Goal: Navigation & Orientation: Find specific page/section

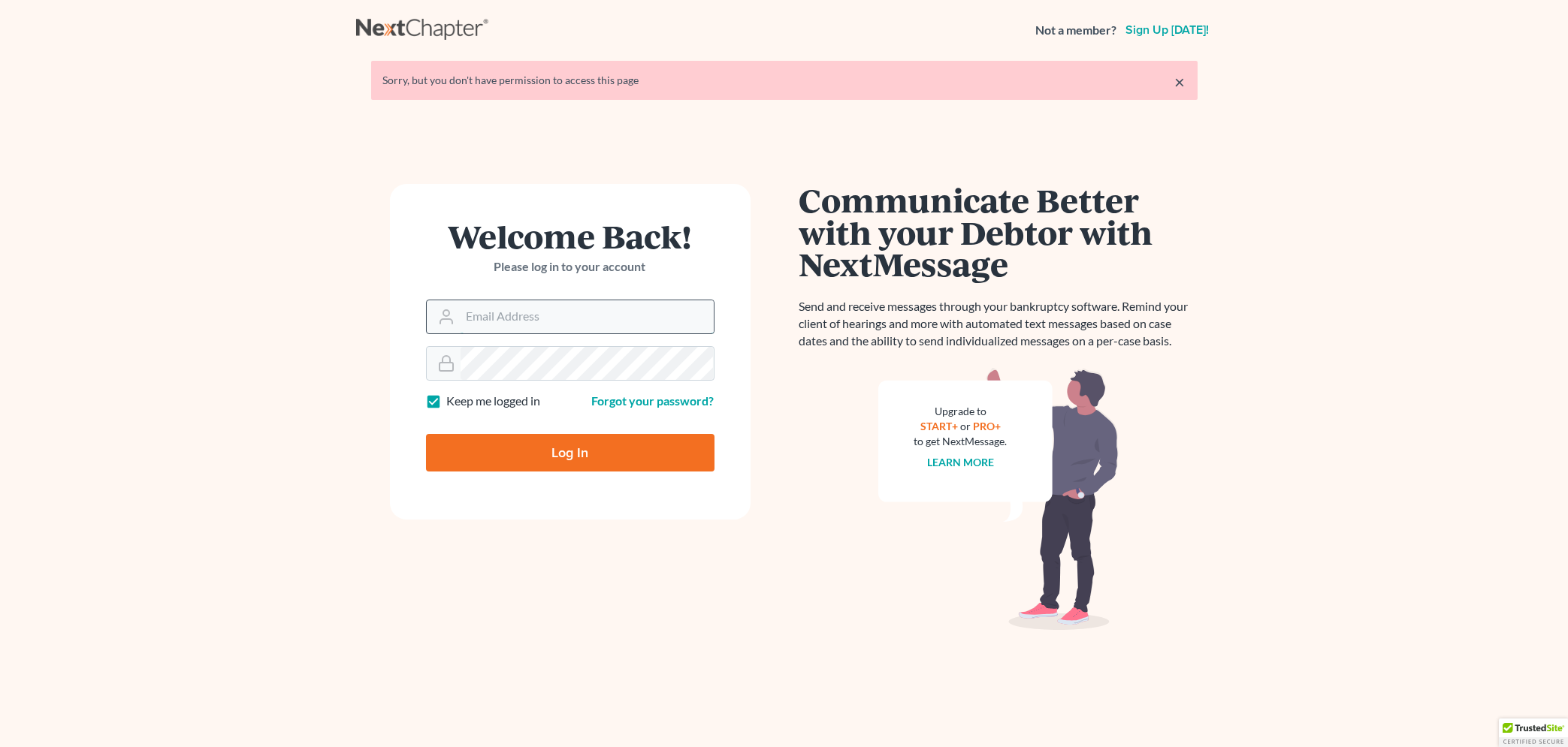
click at [474, 319] on input "Email Address" at bounding box center [588, 316] width 254 height 33
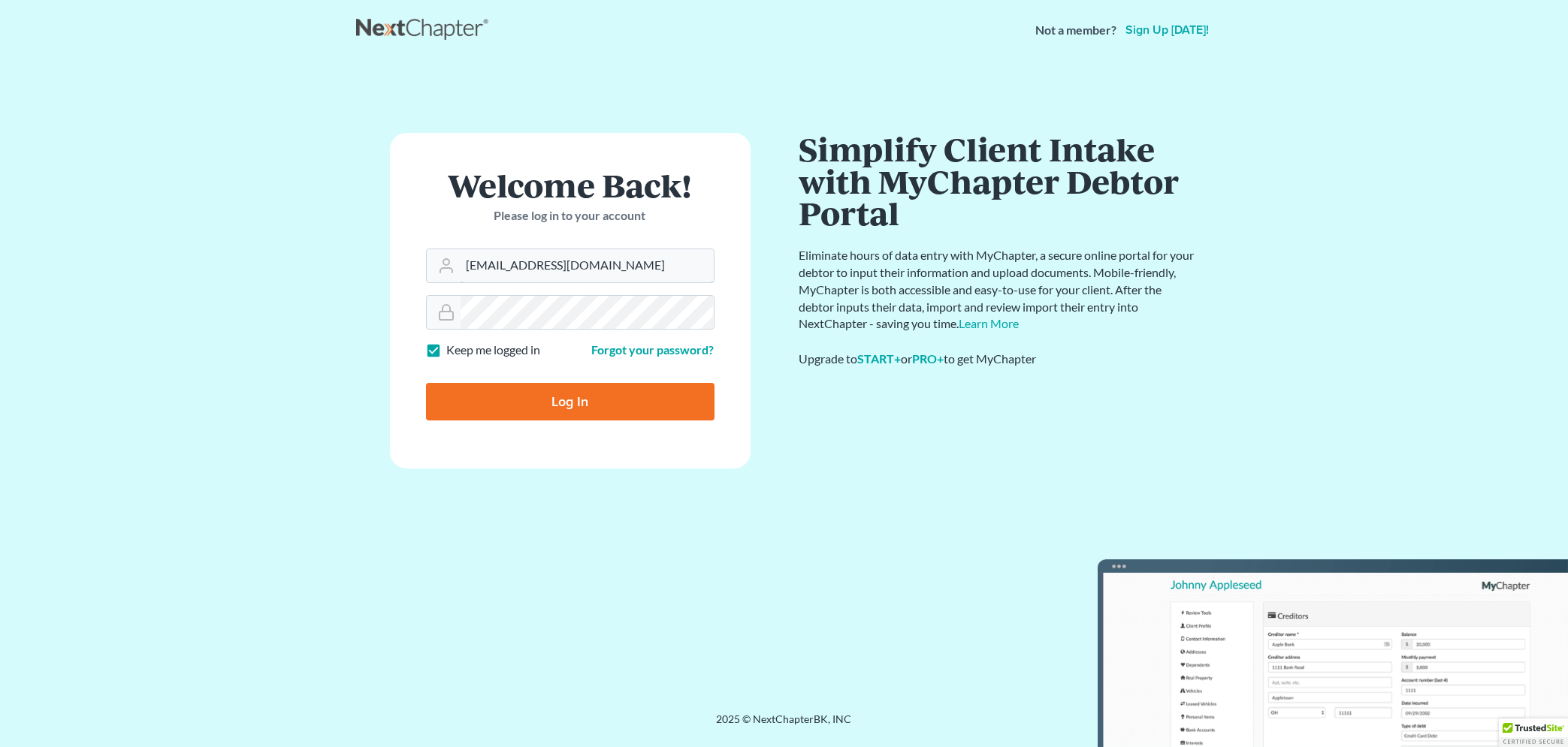
type input "[EMAIL_ADDRESS][DOMAIN_NAME]"
click at [530, 409] on input "Log In" at bounding box center [570, 402] width 288 height 38
type input "Thinking..."
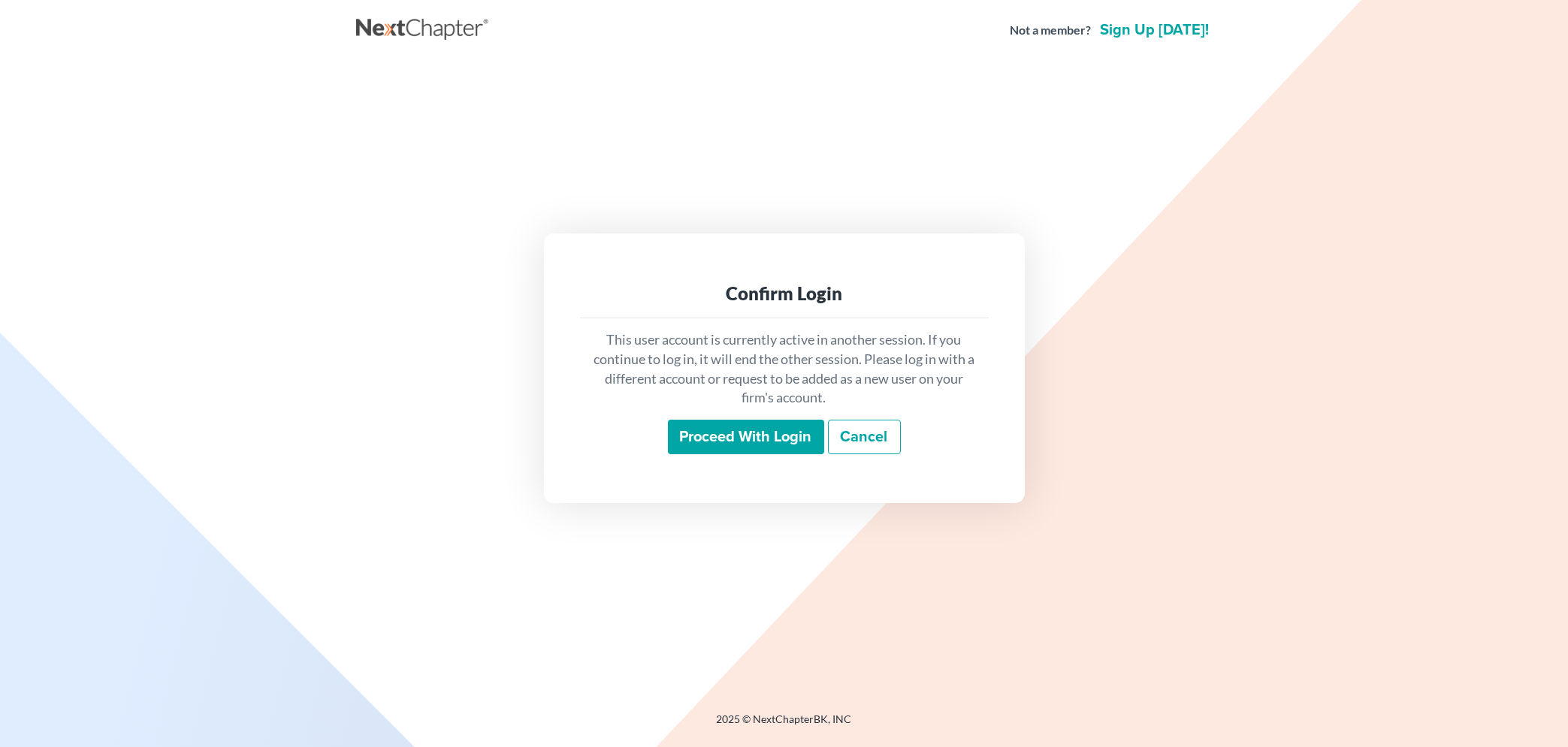
click at [755, 438] on input "Proceed with login" at bounding box center [746, 436] width 156 height 35
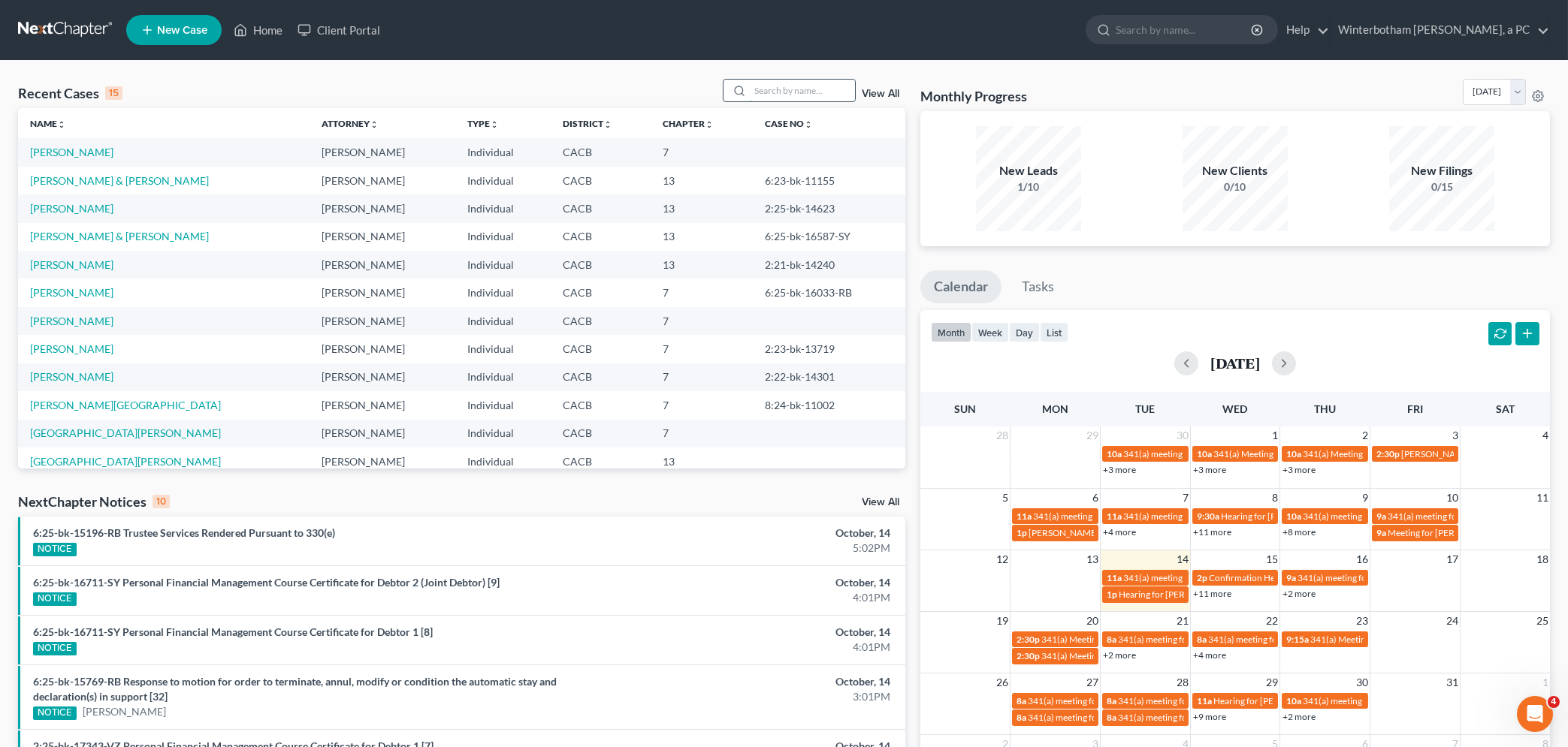
click at [762, 93] on input "search" at bounding box center [803, 90] width 105 height 22
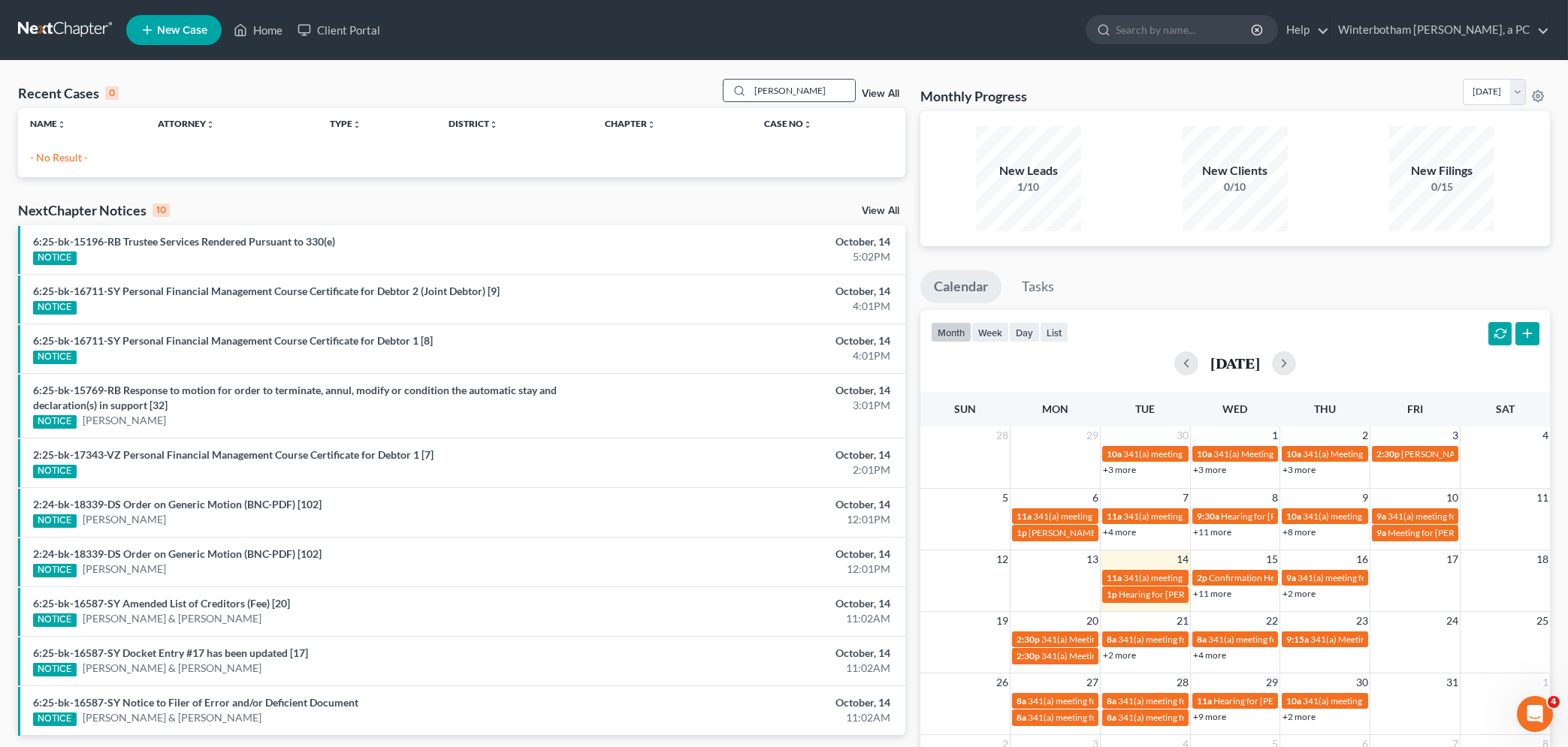
drag, startPoint x: 616, startPoint y: 95, endPoint x: 576, endPoint y: 99, distance: 40.2
click at [750, 99] on input "[PERSON_NAME]" at bounding box center [803, 90] width 105 height 22
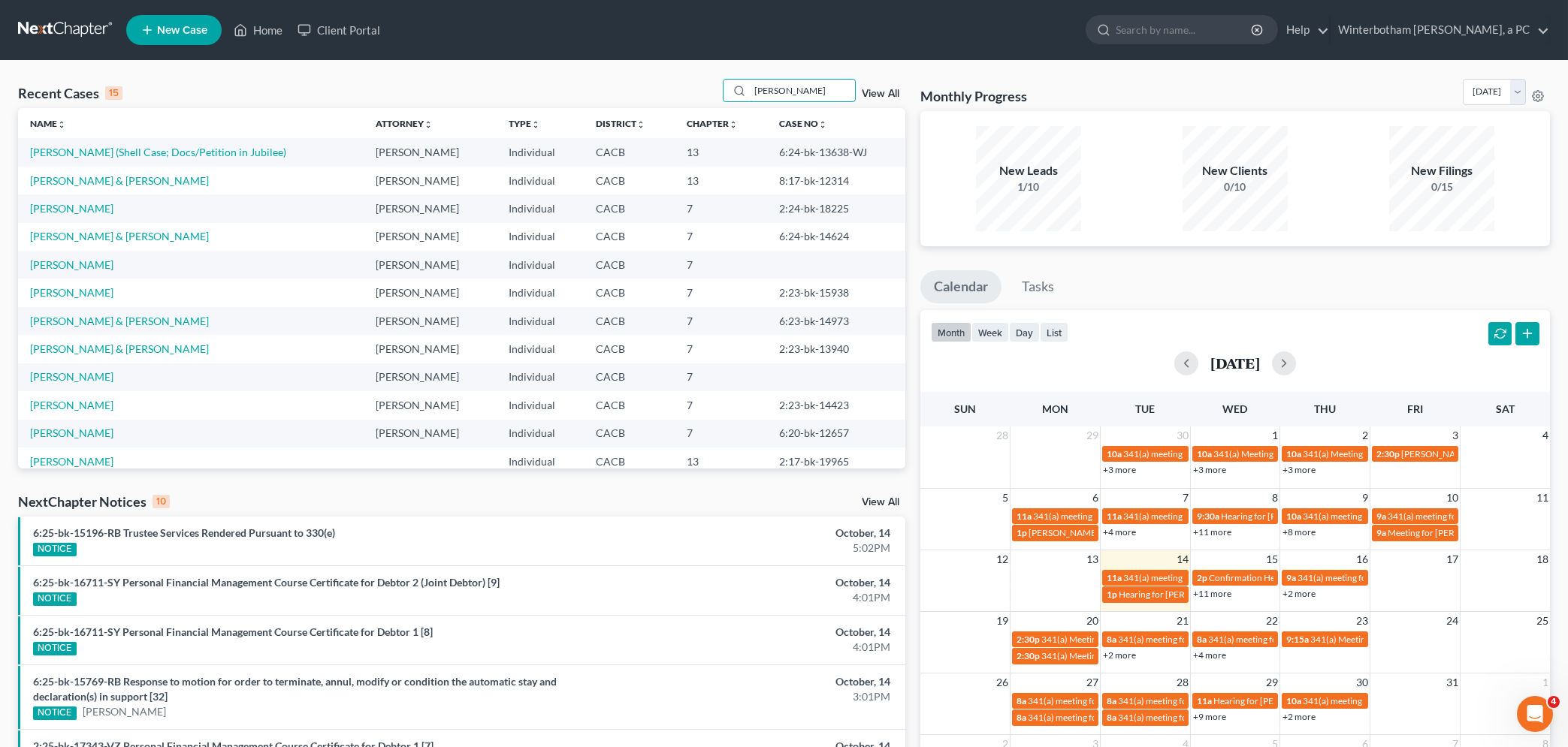
type input "[PERSON_NAME]"
